Goal: Information Seeking & Learning: Learn about a topic

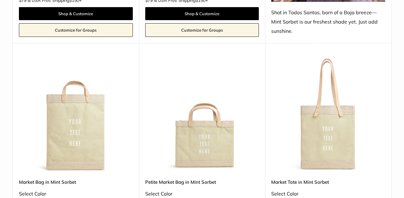
drag, startPoint x: 400, startPoint y: 3, endPoint x: 398, endPoint y: 32, distance: 28.6
click at [398, 32] on html "Add $150 for USA FREE SHIPPING! Help Center Text Us Email Us *** *** *** *** **…" at bounding box center [202, 99] width 404 height 198
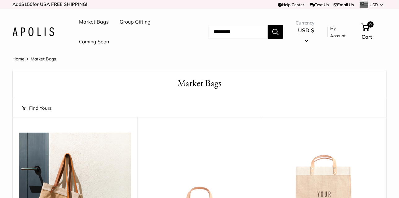
click at [87, 44] on link "Coming Soon" at bounding box center [94, 41] width 30 height 9
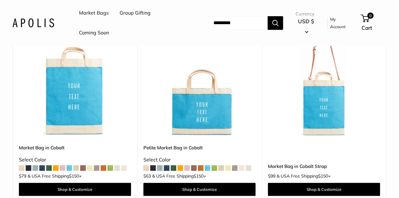
scroll to position [1414, 0]
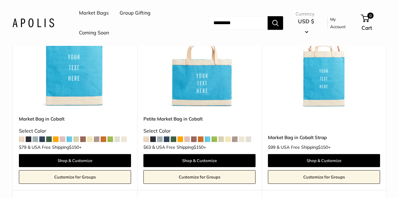
click at [0, 0] on img at bounding box center [0, 0] width 0 height 0
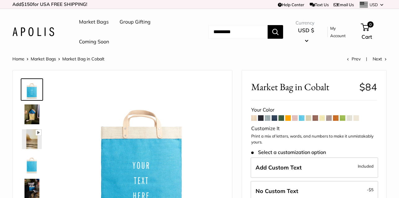
click at [337, 118] on span at bounding box center [336, 118] width 6 height 6
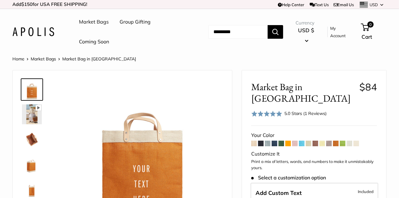
click at [95, 42] on link "Coming Soon" at bounding box center [94, 41] width 30 height 9
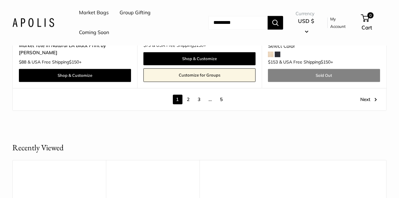
scroll to position [3364, 0]
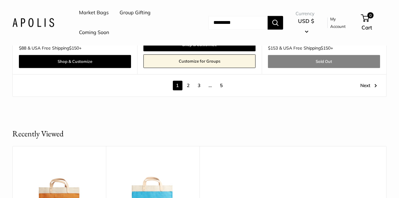
click at [370, 81] on link "Next" at bounding box center [369, 86] width 17 height 10
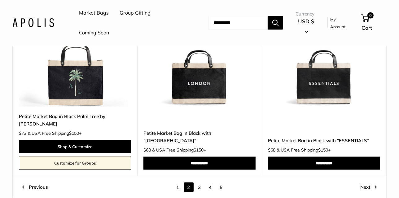
scroll to position [3140, 0]
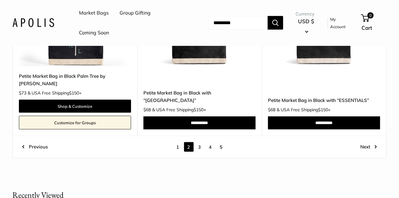
click at [199, 148] on link "3" at bounding box center [200, 147] width 10 height 10
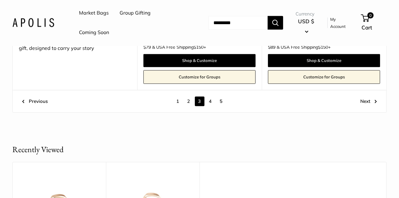
scroll to position [3286, 0]
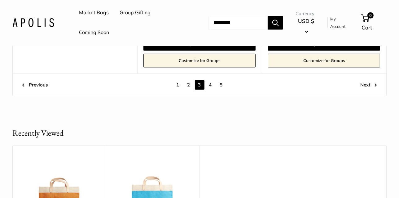
click at [210, 80] on link "4" at bounding box center [211, 85] width 10 height 10
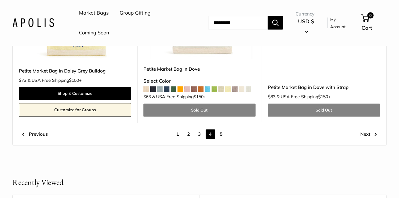
scroll to position [3222, 0]
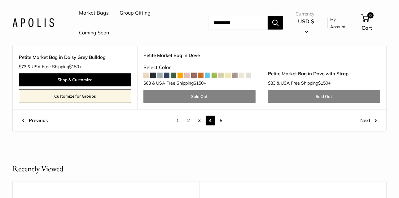
click at [220, 116] on link "5" at bounding box center [222, 121] width 10 height 10
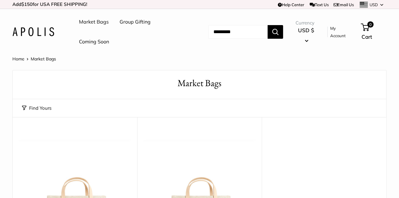
click at [215, 34] on input "Search..." at bounding box center [238, 32] width 59 height 14
type input "***"
click at [268, 25] on button "Search" at bounding box center [276, 32] width 16 height 14
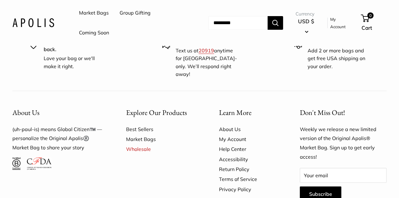
scroll to position [160, 0]
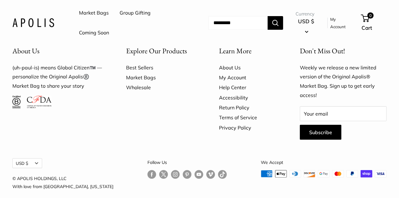
click at [134, 82] on link "Wholesale" at bounding box center [161, 87] width 71 height 10
